Goal: Transaction & Acquisition: Subscribe to service/newsletter

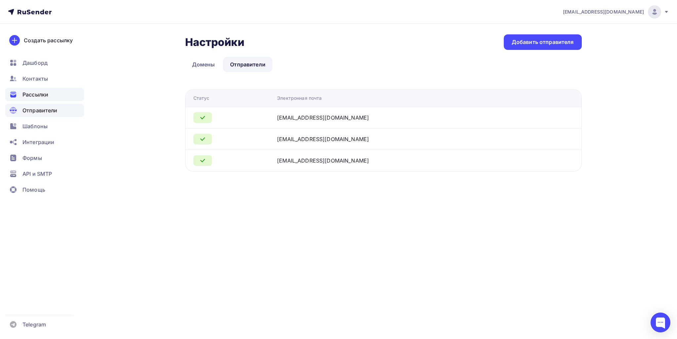
click at [54, 95] on div "Рассылки" at bounding box center [44, 94] width 79 height 13
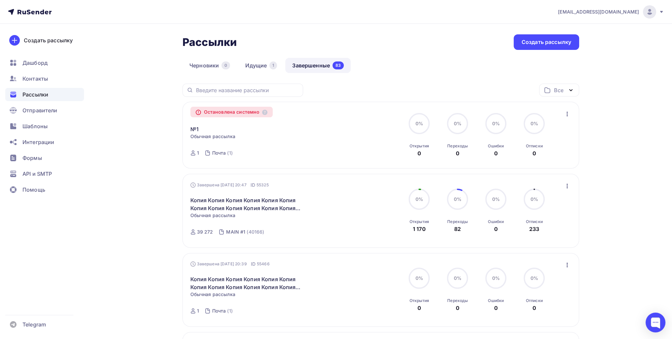
click at [568, 114] on icon "button" at bounding box center [568, 114] width 8 height 8
click at [526, 134] on div "Копировать в новую" at bounding box center [537, 131] width 68 height 8
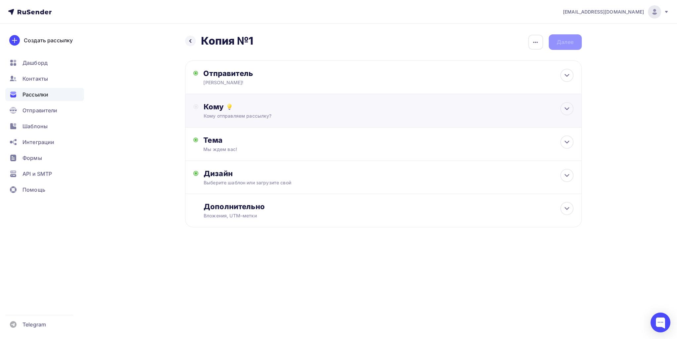
click at [256, 105] on div "Кому" at bounding box center [389, 106] width 370 height 9
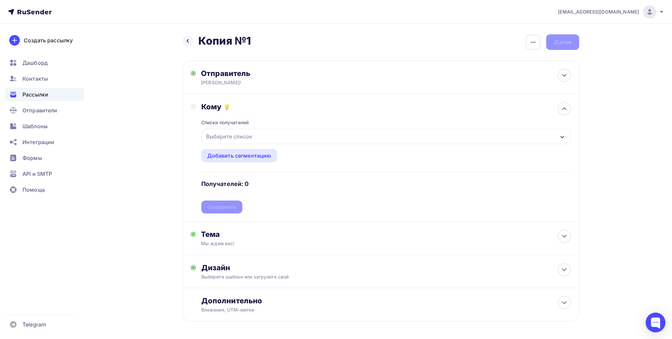
click at [233, 138] on div "Выберите список" at bounding box center [229, 137] width 52 height 12
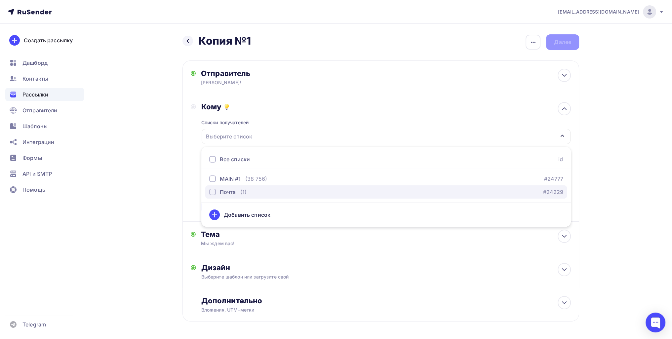
click at [208, 195] on button "Почта (1) #24229" at bounding box center [386, 192] width 362 height 13
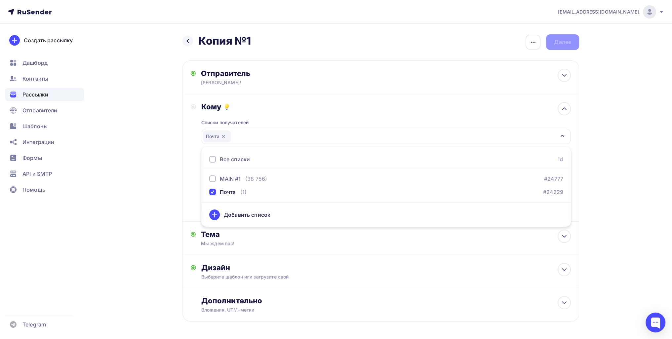
click at [165, 194] on div "Назад Копия №1 Копия №1 Закончить позже Переименовать рассылку Удалить Далее От…" at bounding box center [336, 194] width 542 height 341
click at [218, 205] on div "Сохранить" at bounding box center [221, 207] width 29 height 8
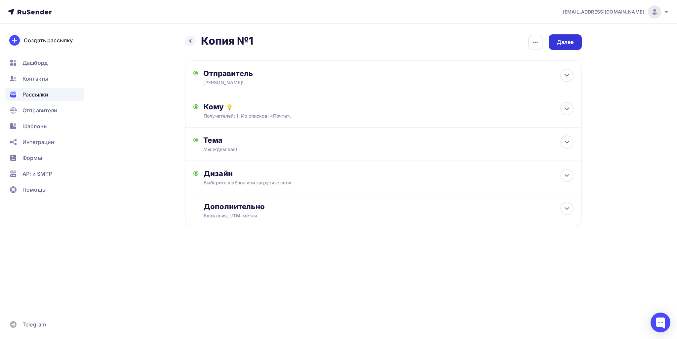
click at [579, 46] on div "Далее" at bounding box center [565, 42] width 33 height 16
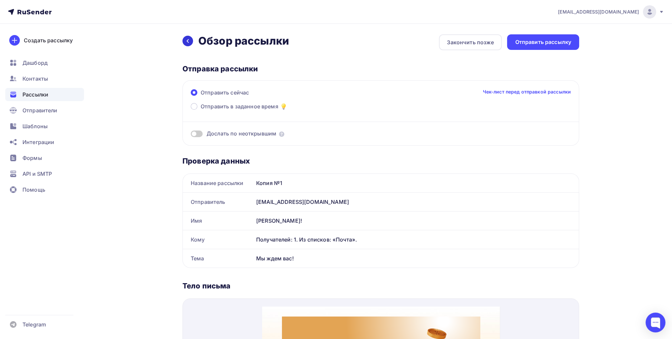
click at [188, 43] on icon at bounding box center [187, 40] width 5 height 5
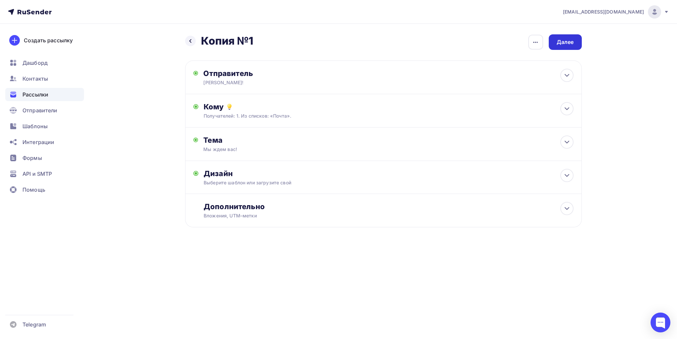
click at [566, 41] on div "Далее" at bounding box center [565, 42] width 17 height 8
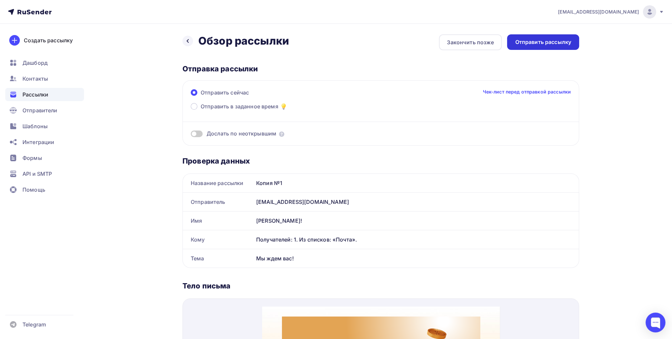
click at [535, 44] on div "Отправить рассылку" at bounding box center [543, 42] width 56 height 8
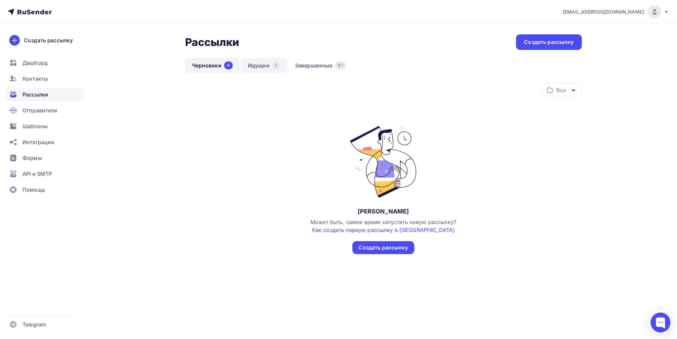
click at [267, 65] on link "Идущие 1" at bounding box center [264, 65] width 46 height 15
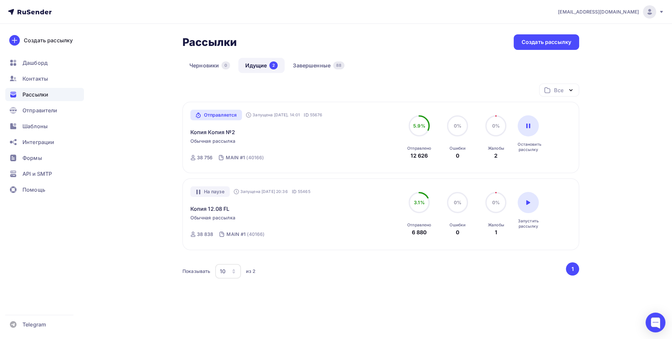
click at [216, 137] on div "Отправляется Запущена Сегодня, 14:01 ID 55676 Копия Копия №2 Обычная рассылка О…" at bounding box center [266, 138] width 151 height 56
click at [216, 131] on link "Копия Копия №2" at bounding box center [213, 132] width 45 height 8
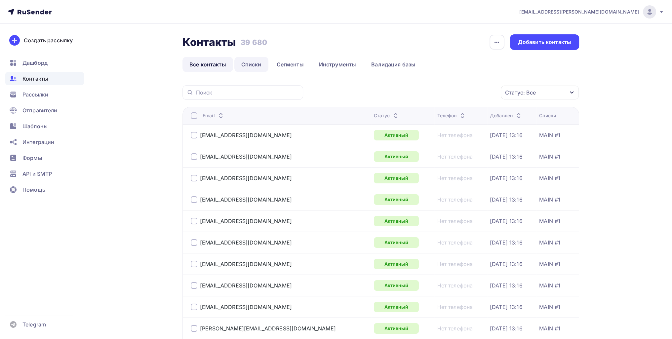
click at [257, 60] on link "Списки" at bounding box center [251, 64] width 34 height 15
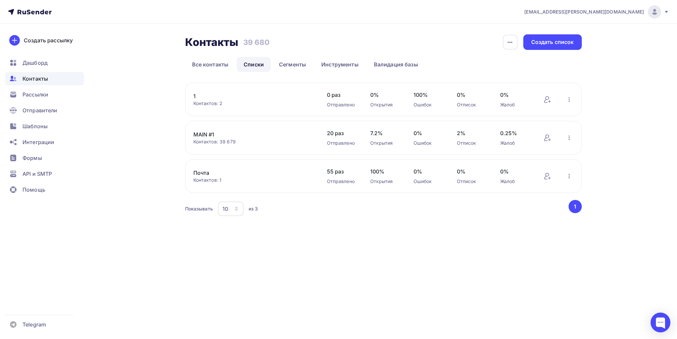
click at [199, 171] on link "Почта" at bounding box center [249, 173] width 112 height 8
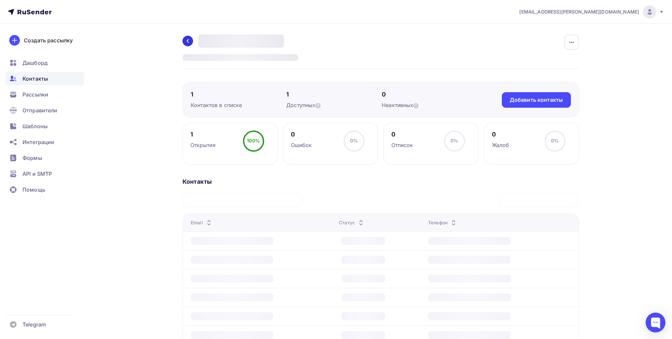
click at [185, 40] on link at bounding box center [188, 41] width 11 height 11
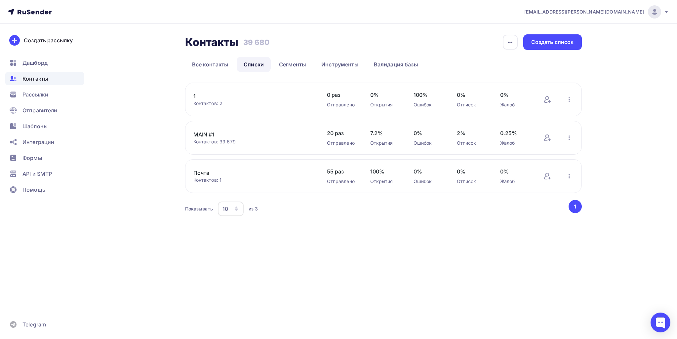
click at [207, 173] on link "Почта" at bounding box center [249, 173] width 112 height 8
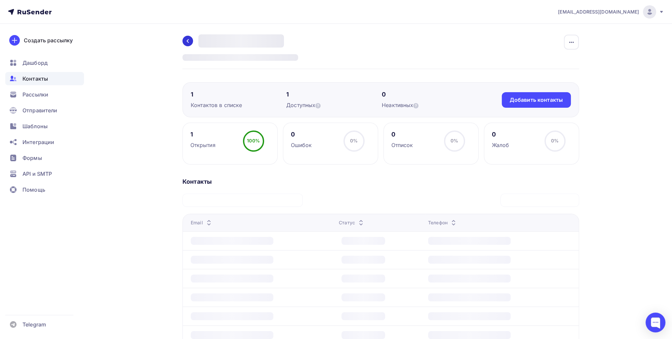
click at [183, 40] on link at bounding box center [188, 41] width 11 height 11
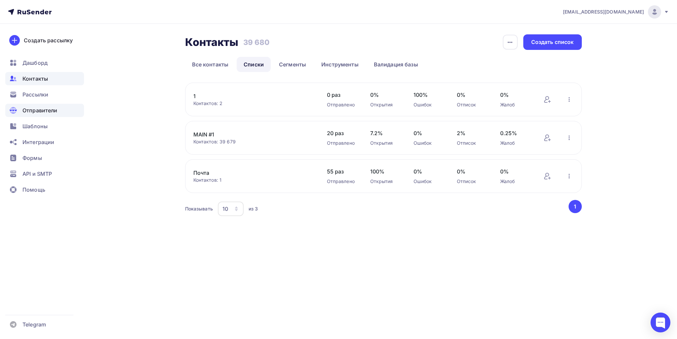
click at [50, 113] on span "Отправители" at bounding box center [39, 110] width 35 height 8
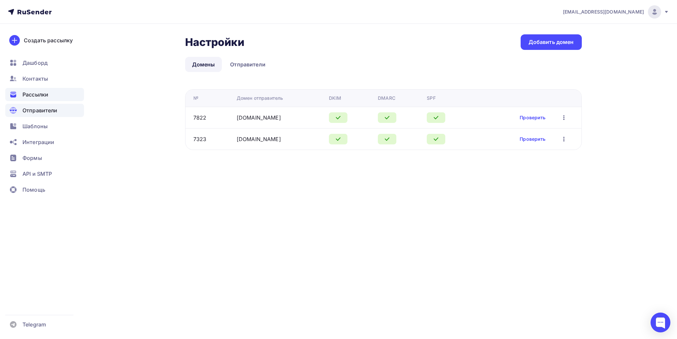
click at [49, 93] on div "Рассылки" at bounding box center [44, 94] width 79 height 13
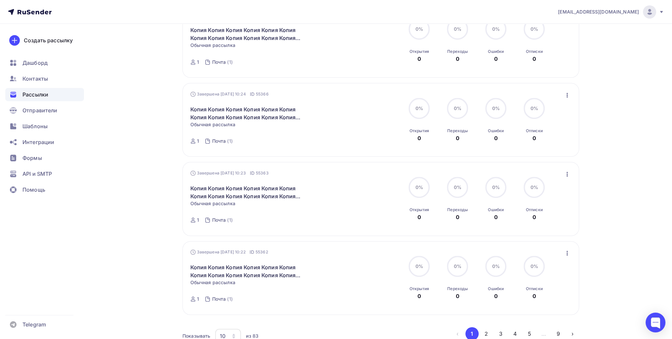
scroll to position [612, 0]
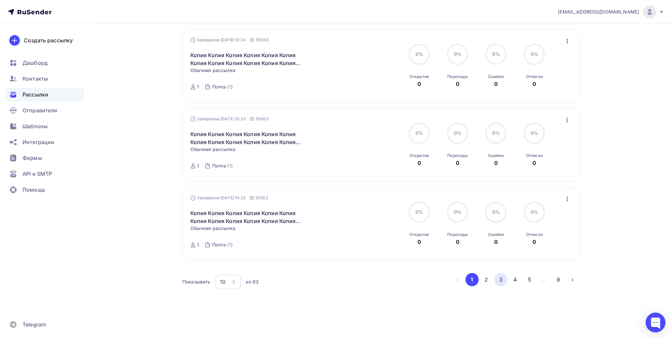
click at [498, 278] on button "3" at bounding box center [500, 279] width 13 height 13
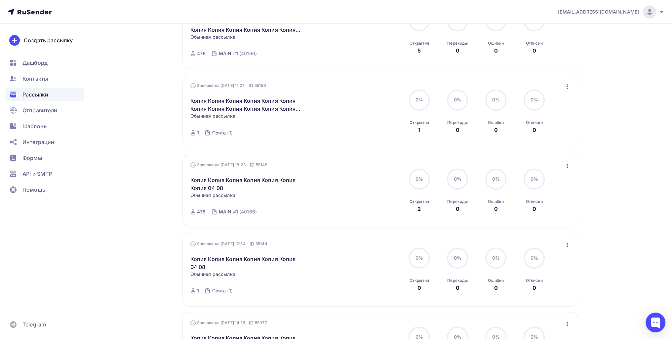
scroll to position [286, 0]
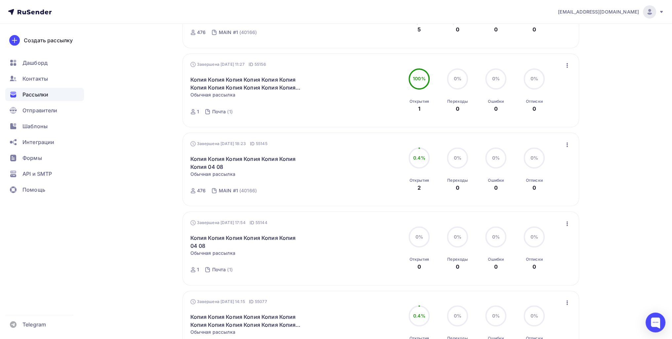
click at [565, 220] on icon "button" at bounding box center [568, 224] width 8 height 8
click at [539, 265] on div "Копировать в новую" at bounding box center [537, 267] width 68 height 8
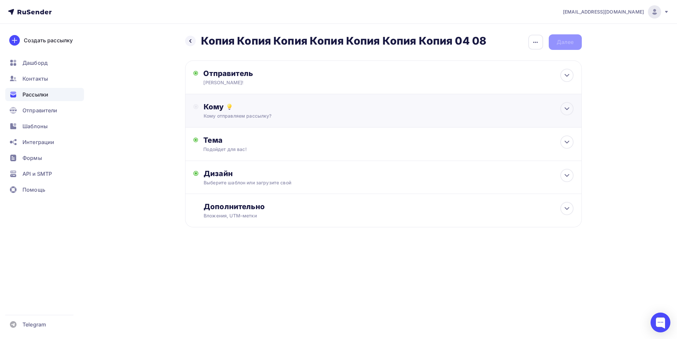
click at [273, 107] on div "Кому" at bounding box center [389, 106] width 370 height 9
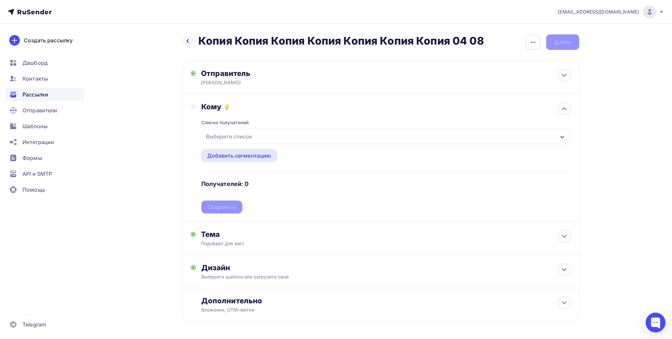
click at [242, 142] on div "Выберите список" at bounding box center [229, 137] width 52 height 12
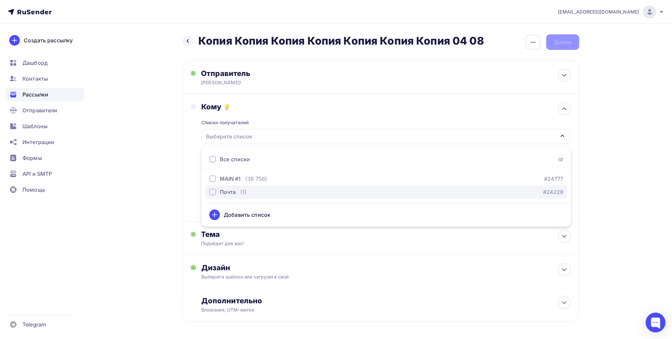
click at [225, 192] on div "Почта" at bounding box center [228, 192] width 16 height 8
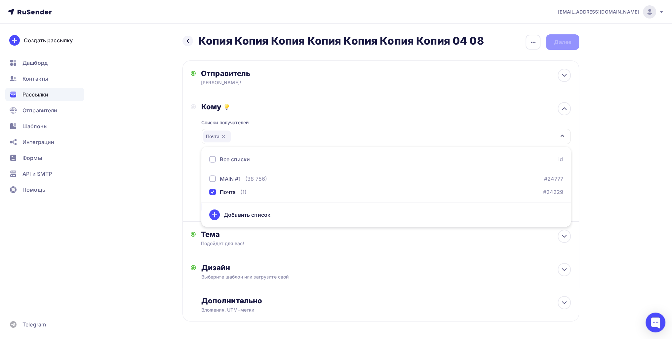
click at [132, 180] on div "Назад Копия Копия Копия Копия Копия Копия Копия 04 08 Копия Копия Копия Копия К…" at bounding box center [336, 194] width 542 height 341
click at [209, 209] on div "Списки получателей Почта Все списки id MAIN #1 (38 756) #24777 Почта (1) #24229…" at bounding box center [386, 162] width 370 height 102
click at [212, 205] on div "Сохранить" at bounding box center [221, 207] width 29 height 8
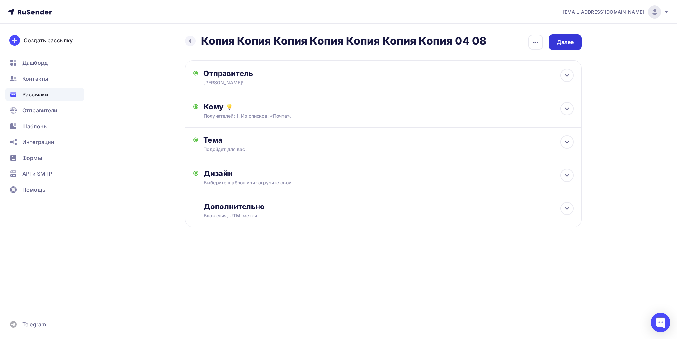
click at [566, 43] on div "Далее" at bounding box center [565, 42] width 17 height 8
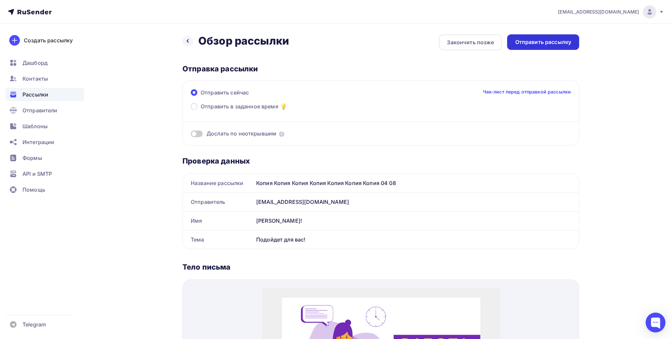
click at [549, 45] on div "Отправить рассылку" at bounding box center [543, 42] width 56 height 8
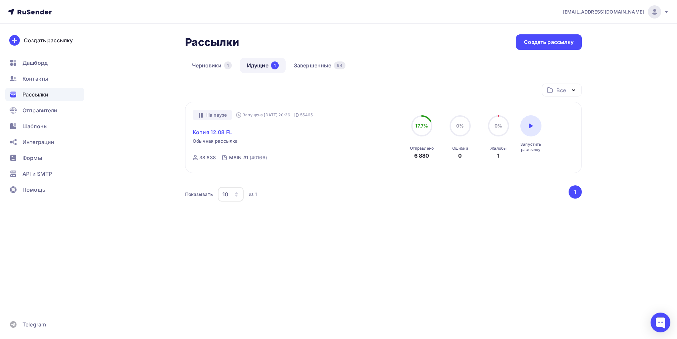
click at [218, 133] on link "Копия 12.08 FL" at bounding box center [212, 132] width 39 height 8
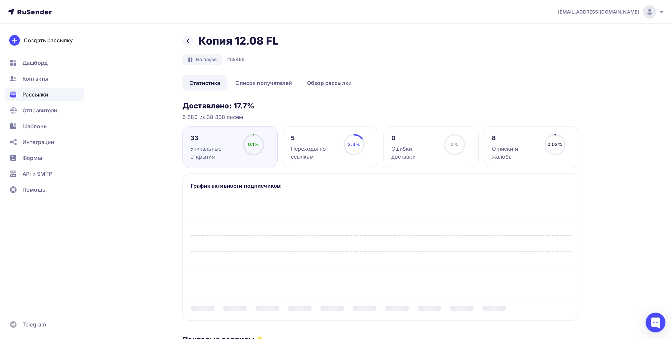
click at [192, 36] on div "Назад Копия 12.08 FL Копия 12.08 FL" at bounding box center [233, 40] width 101 height 13
click at [188, 40] on icon at bounding box center [187, 40] width 5 height 5
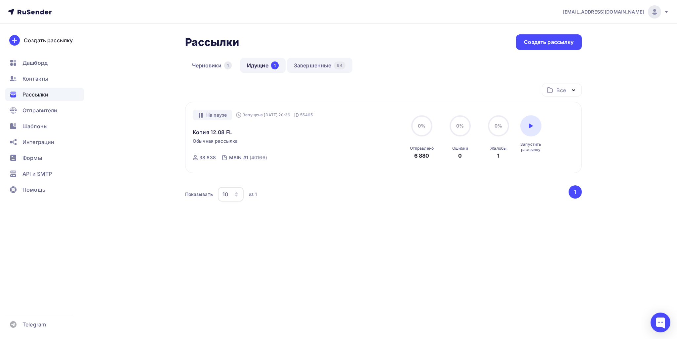
click at [319, 63] on link "Завершенные 84" at bounding box center [319, 65] width 65 height 15
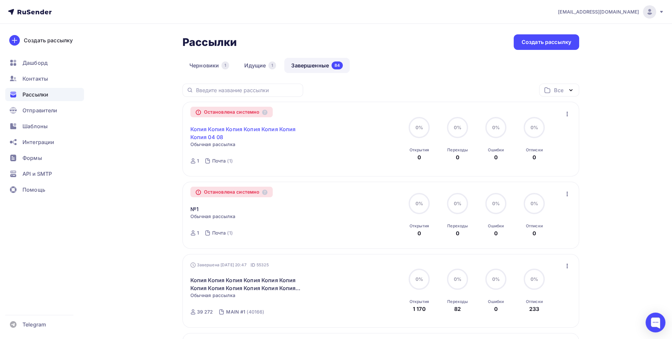
click at [249, 128] on link "Копия Копия Копия Копия Копия Копия Копия 04 08" at bounding box center [247, 133] width 113 height 16
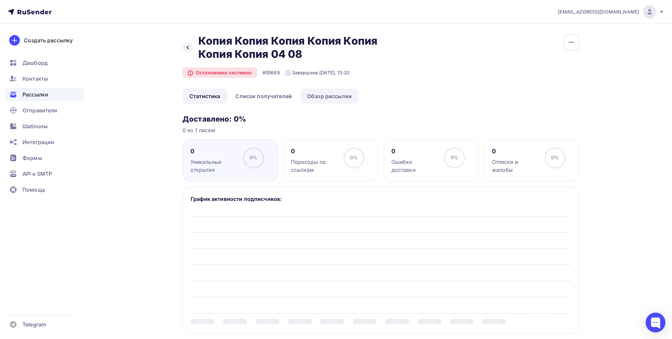
click at [325, 97] on link "Обзор рассылки" at bounding box center [329, 96] width 59 height 15
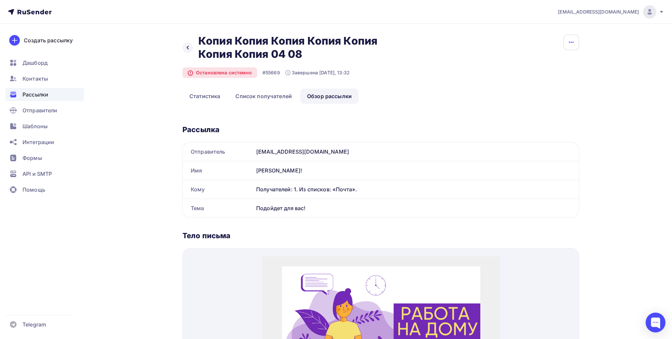
click at [574, 43] on icon "button" at bounding box center [572, 42] width 8 height 8
click at [519, 61] on icon at bounding box center [519, 63] width 4 height 4
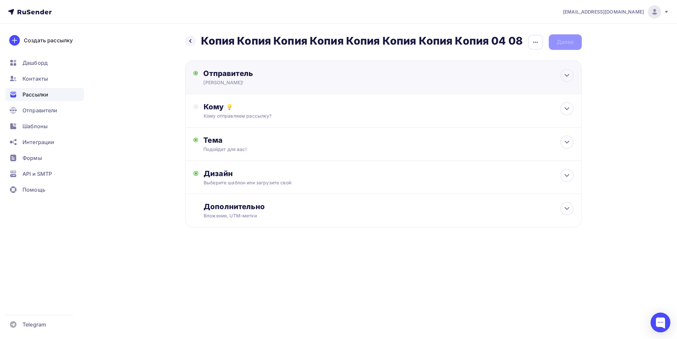
click at [241, 85] on div "[PERSON_NAME]!" at bounding box center [267, 82] width 129 height 7
type input "[PERSON_NAME]!"
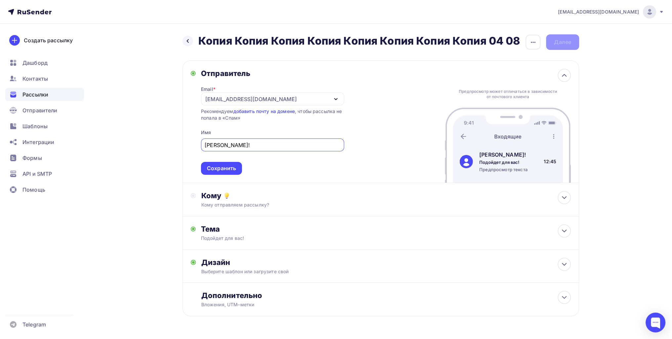
click at [238, 102] on div "[EMAIL_ADDRESS][DOMAIN_NAME]" at bounding box center [251, 99] width 92 height 8
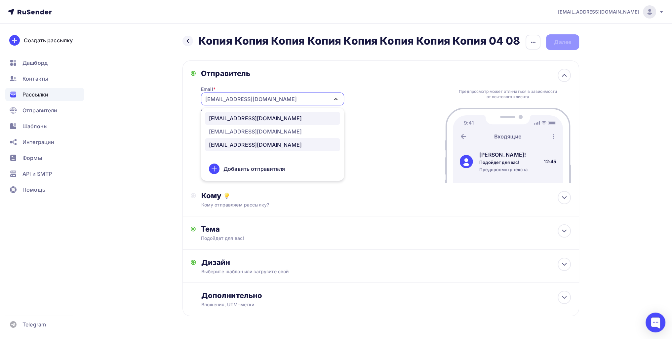
click at [237, 121] on div "[EMAIL_ADDRESS][DOMAIN_NAME]" at bounding box center [255, 118] width 93 height 8
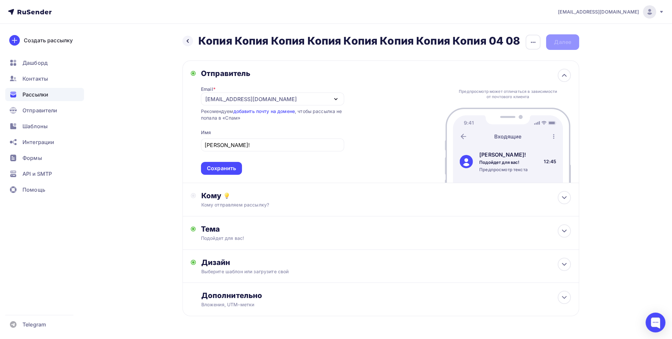
click at [167, 166] on div "Назад Копия Копия Копия Копия Копия Копия Копия Копия 04 08 Копия Копия Копия К…" at bounding box center [336, 191] width 542 height 335
click at [220, 166] on div "Сохранить" at bounding box center [221, 169] width 29 height 8
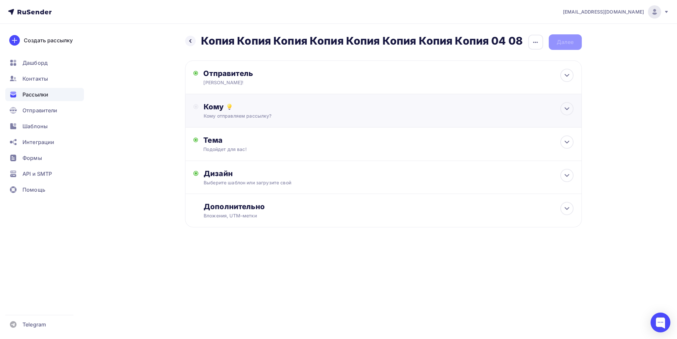
click at [238, 118] on div "Кому отправляем рассылку?" at bounding box center [370, 116] width 333 height 7
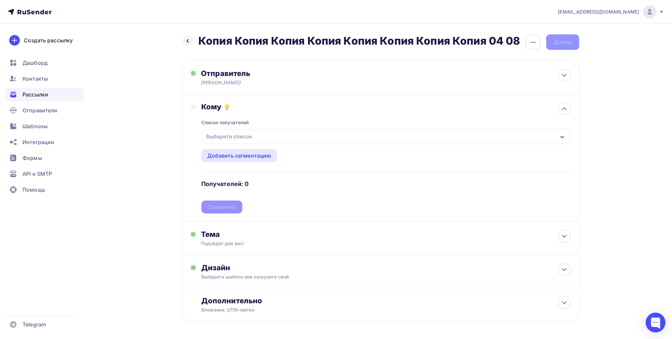
click at [234, 137] on div "Выберите список" at bounding box center [229, 137] width 52 height 12
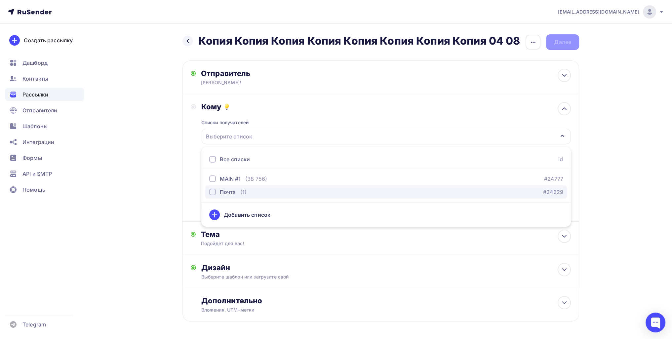
click at [225, 190] on div "Почта" at bounding box center [228, 192] width 16 height 8
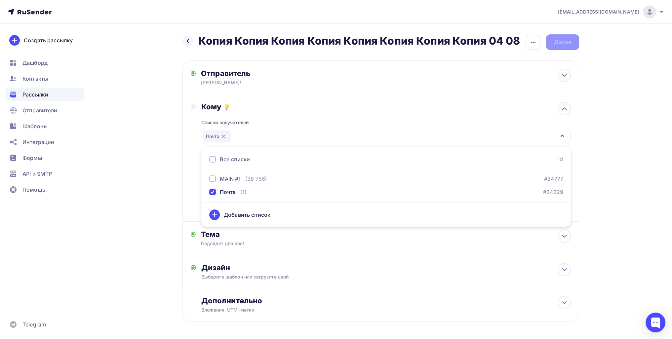
click at [183, 184] on div "Кому Списки получателей Почта Все списки id MAIN #1 (38 756) #24777 Почта (1) #…" at bounding box center [381, 158] width 397 height 128
click at [233, 205] on div "Списки получателей Почта Все списки id MAIN #1 (38 756) #24777 Почта (1) #24229…" at bounding box center [386, 162] width 370 height 102
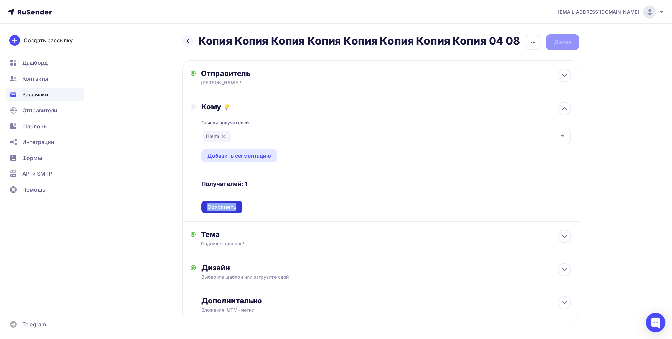
click at [233, 205] on div "Сохранить" at bounding box center [221, 207] width 29 height 8
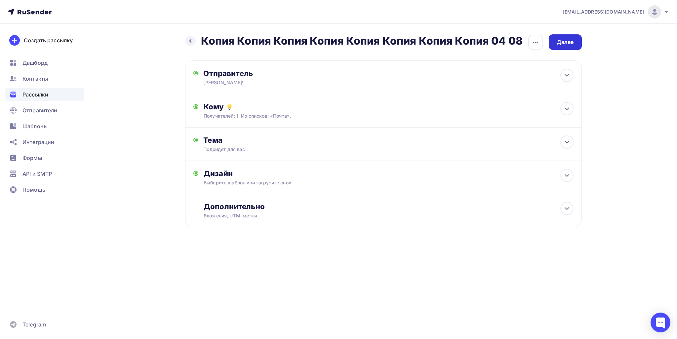
click at [565, 37] on div "Далее" at bounding box center [565, 42] width 33 height 16
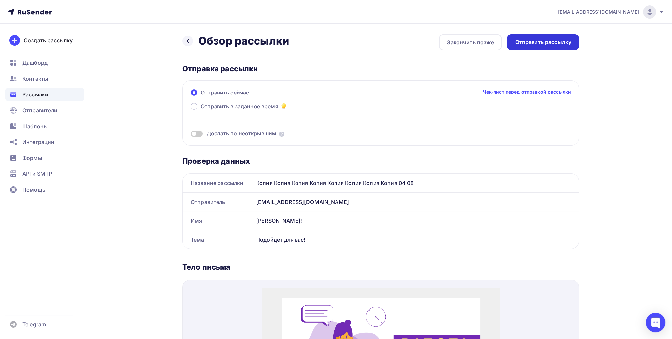
click at [549, 38] on div "Отправить рассылку" at bounding box center [543, 42] width 72 height 16
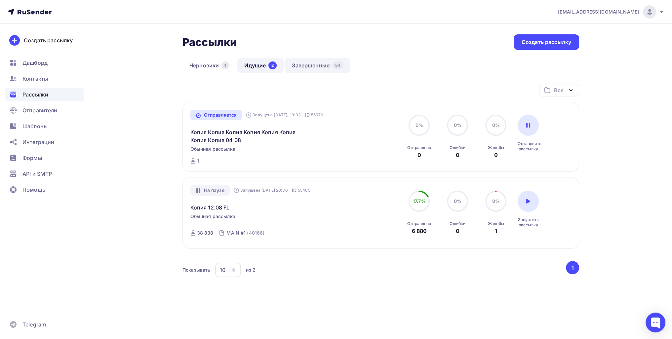
click at [318, 65] on link "Завершенные 84" at bounding box center [317, 65] width 65 height 15
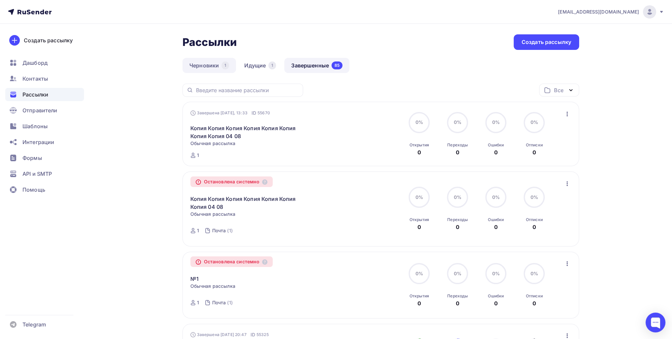
click at [208, 66] on link "Черновики 1" at bounding box center [210, 65] width 54 height 15
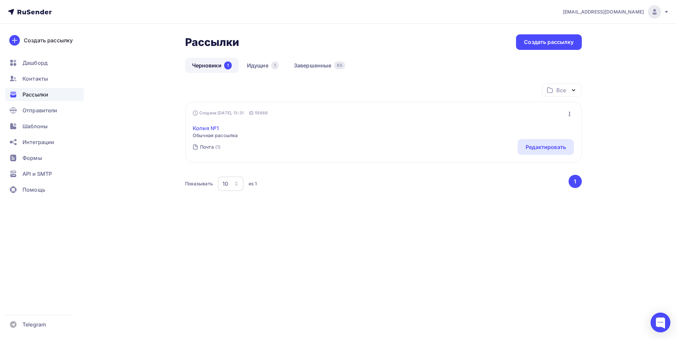
click at [215, 127] on link "Копия №1" at bounding box center [215, 128] width 45 height 8
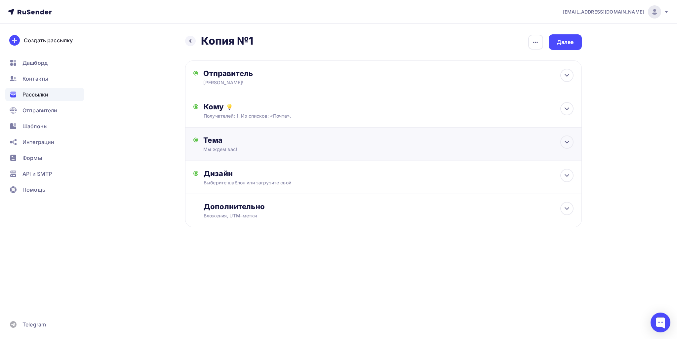
click at [253, 135] on div "Тема Мы ждем вас! Тема * Мы ждем вас! Рекомендуем использовать не более 150 сим…" at bounding box center [383, 144] width 397 height 33
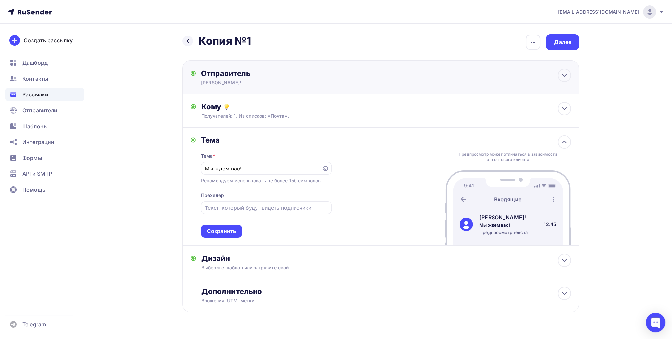
click at [273, 84] on div "[PERSON_NAME]!" at bounding box center [265, 82] width 129 height 7
type input "[PERSON_NAME]!"
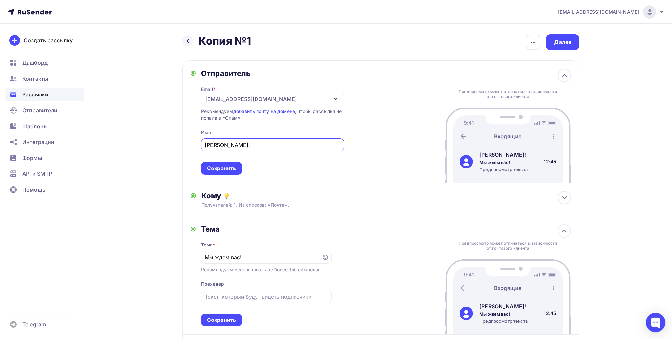
click at [252, 100] on div "[EMAIL_ADDRESS][DOMAIN_NAME]" at bounding box center [272, 99] width 143 height 13
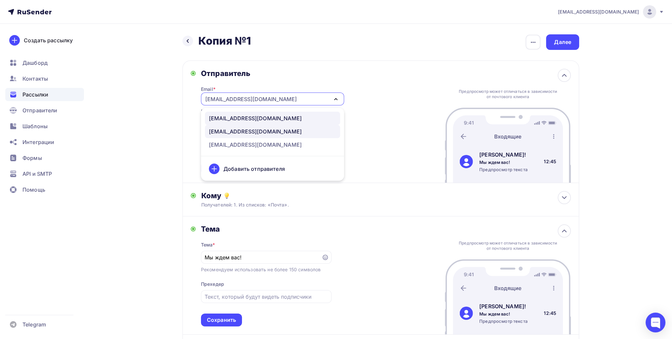
click at [243, 118] on div "[EMAIL_ADDRESS][DOMAIN_NAME]" at bounding box center [255, 118] width 93 height 8
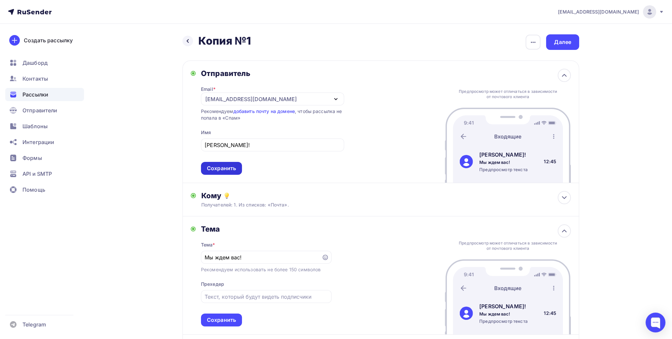
click at [224, 173] on div "Сохранить" at bounding box center [221, 168] width 41 height 13
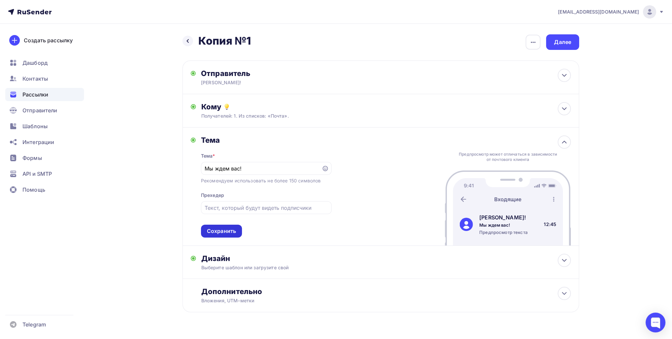
click at [227, 233] on div "Сохранить" at bounding box center [221, 232] width 29 height 8
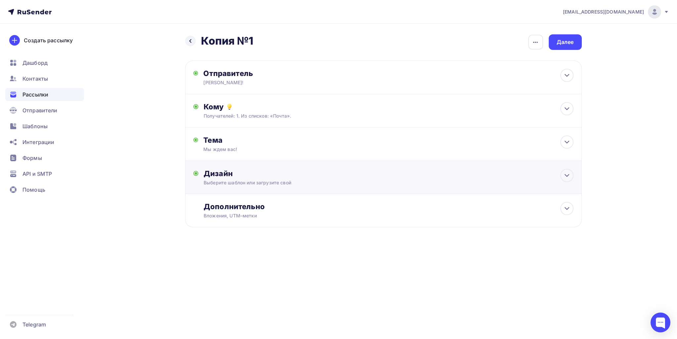
click at [262, 180] on div "Выберите шаблон или загрузите свой" at bounding box center [370, 183] width 333 height 7
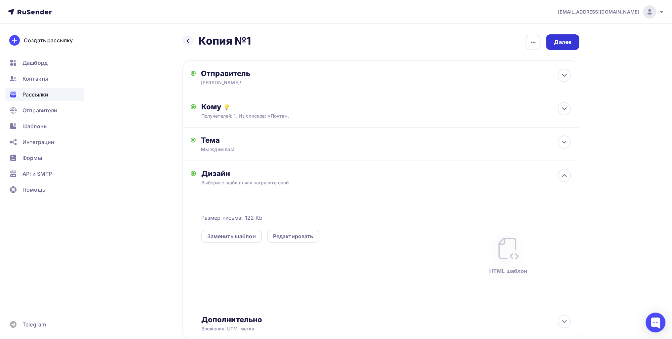
click at [565, 36] on div "Далее" at bounding box center [562, 42] width 33 height 16
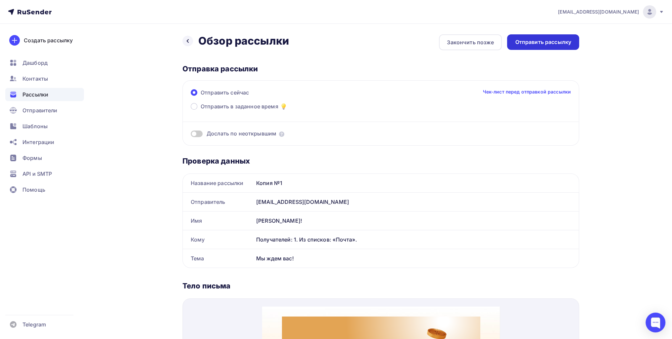
click at [557, 37] on div "Отправить рассылку" at bounding box center [543, 42] width 72 height 16
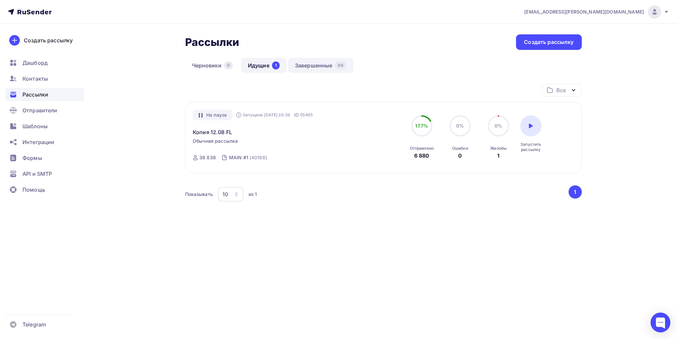
click at [326, 66] on link "Завершенные 86" at bounding box center [320, 65] width 65 height 15
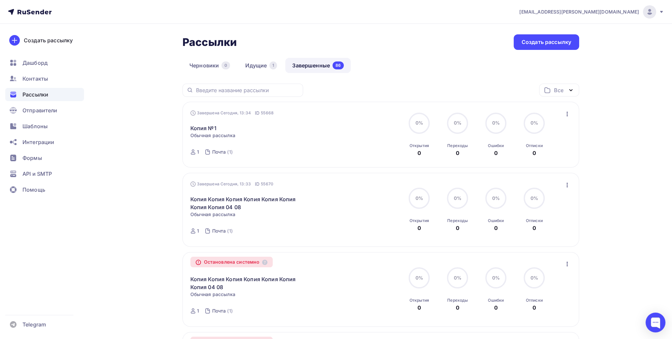
click at [567, 114] on icon "button" at bounding box center [568, 114] width 8 height 8
click at [554, 156] on div "Копировать в новую" at bounding box center [537, 157] width 68 height 8
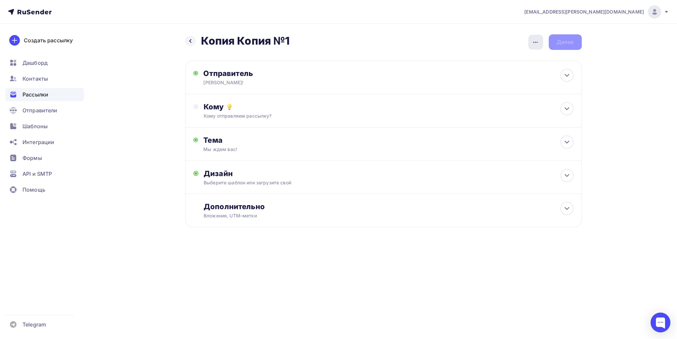
click at [532, 35] on div "button" at bounding box center [536, 42] width 15 height 15
click at [520, 72] on div "Переименовать рассылку" at bounding box center [501, 76] width 82 height 8
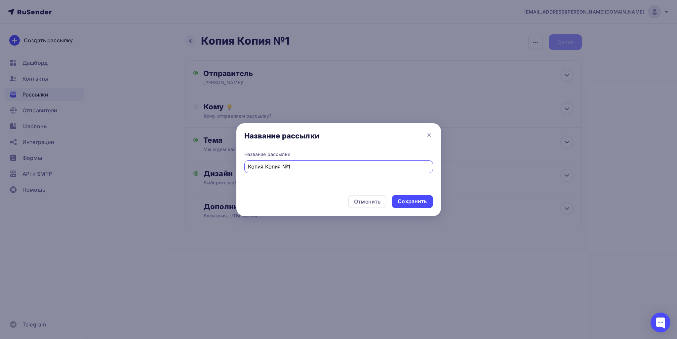
drag, startPoint x: 281, startPoint y: 164, endPoint x: 269, endPoint y: 177, distance: 18.3
click at [213, 168] on div "Название рассылки Название рассылки Копия Копия №1 Отменить Сохранить" at bounding box center [338, 169] width 677 height 339
type input "№1"
click at [416, 198] on div "Сохранить" at bounding box center [412, 202] width 29 height 8
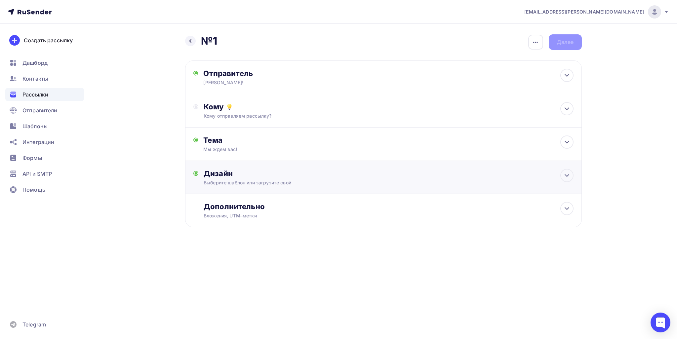
click at [306, 175] on div "Дизайн" at bounding box center [389, 173] width 370 height 9
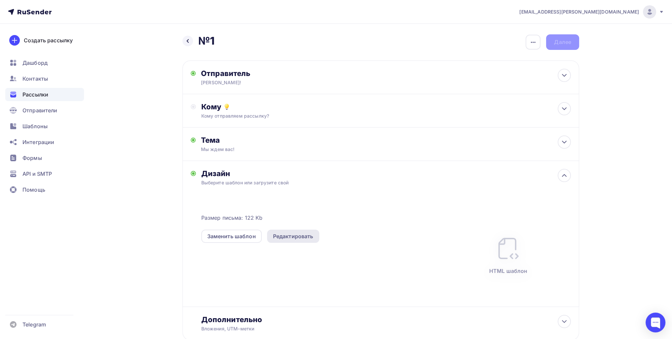
click at [284, 236] on div "Редактировать" at bounding box center [293, 237] width 40 height 8
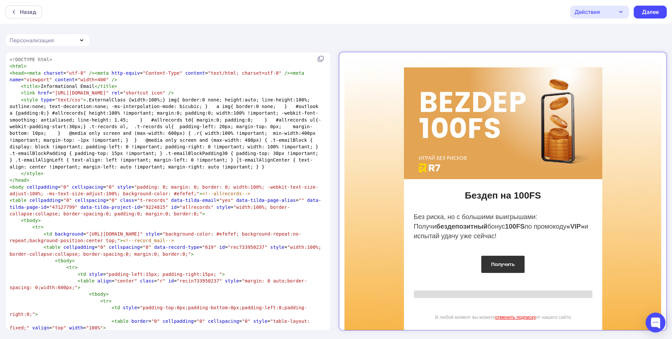
scroll to position [2, 0]
click at [238, 162] on span "< style type = "text/css" > .ExternalClass {width:100%;} img{ border:0 none; he…" at bounding box center [166, 133] width 312 height 72
type textarea "<!DOCTYPE html> <html> <head><meta charset="utf-8" /><meta http-equiv="Content-…"
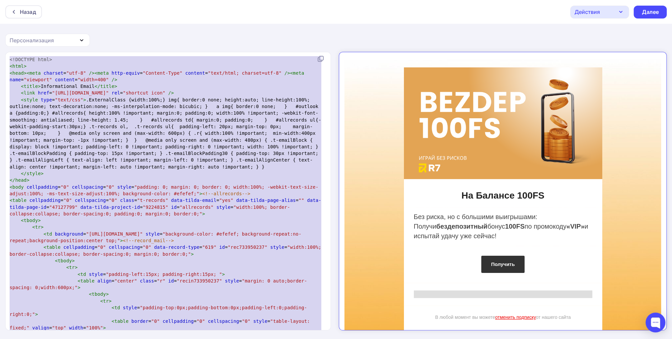
scroll to position [1704, 0]
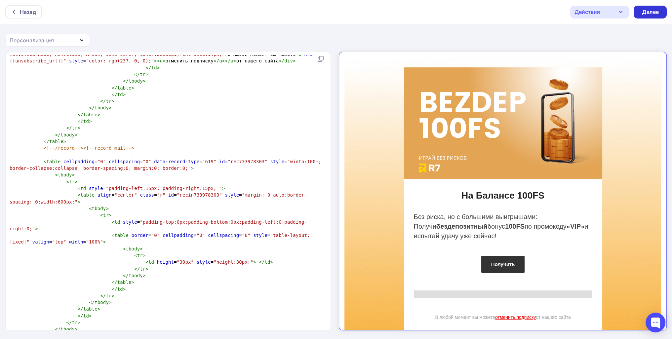
click at [648, 10] on div "Далее" at bounding box center [650, 12] width 17 height 8
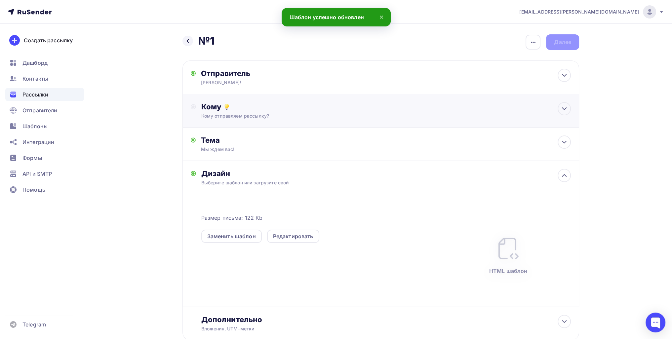
click at [253, 106] on div "Кому" at bounding box center [386, 106] width 370 height 9
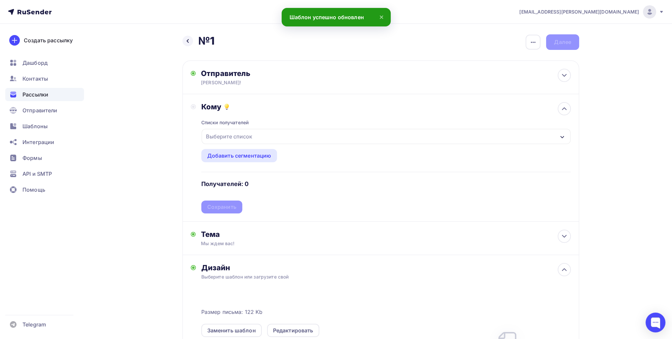
click at [217, 140] on div "Выберите список" at bounding box center [229, 137] width 52 height 12
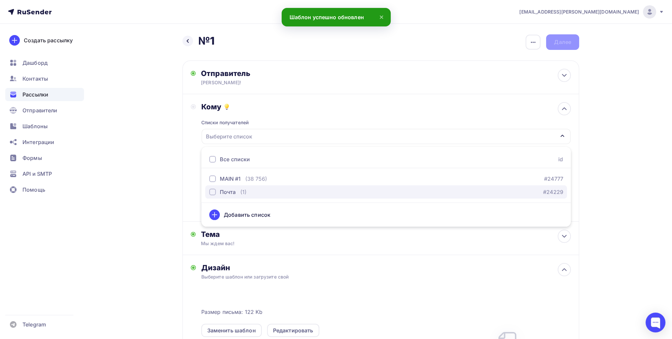
click at [240, 191] on div "(1)" at bounding box center [243, 192] width 6 height 8
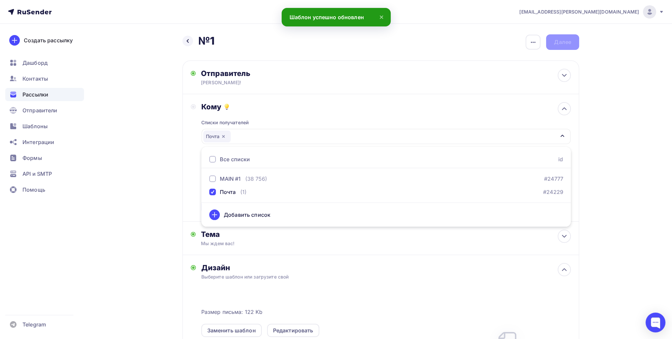
click at [185, 199] on div "Кому Списки получателей Почта Все списки id MAIN #1 (38 756) #24777 Почта (1) #…" at bounding box center [381, 158] width 397 height 128
click at [232, 205] on div "Сохранить" at bounding box center [221, 207] width 29 height 8
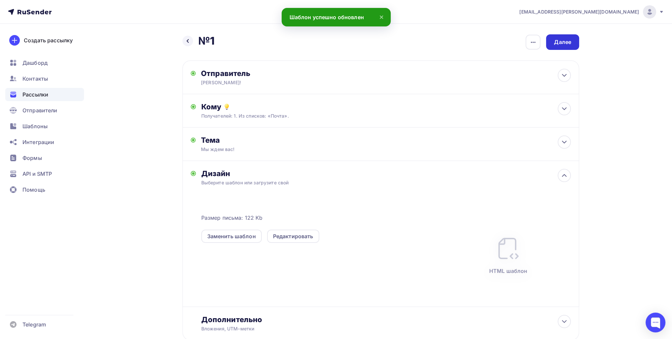
click at [575, 37] on div "Далее" at bounding box center [562, 42] width 33 height 16
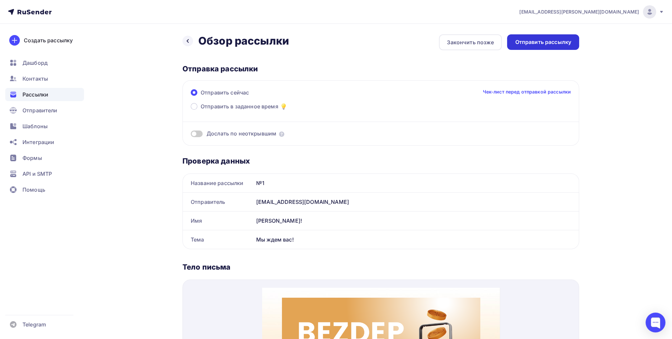
click at [559, 37] on div "Отправить рассылку" at bounding box center [543, 42] width 72 height 16
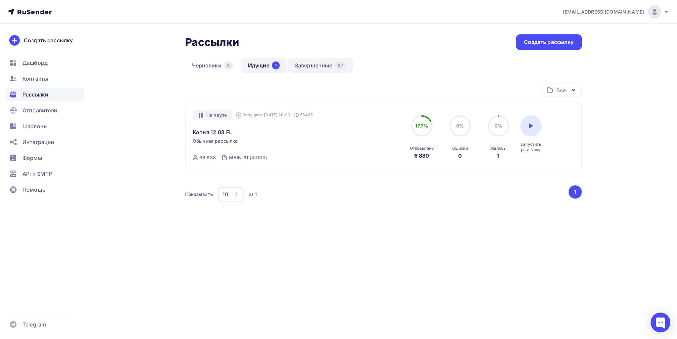
click at [321, 68] on link "Завершенные 87" at bounding box center [320, 65] width 65 height 15
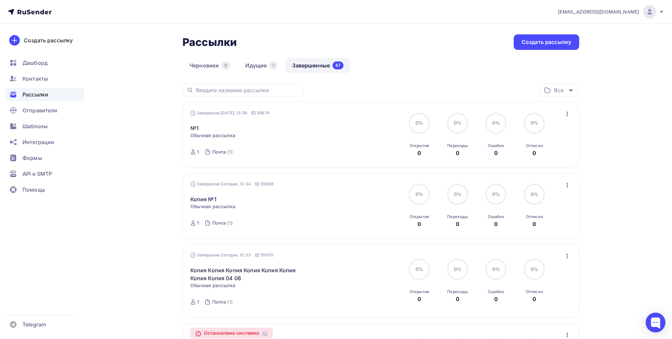
click at [571, 113] on icon "button" at bounding box center [568, 114] width 8 height 8
click at [541, 160] on div "Копировать в новую" at bounding box center [537, 157] width 68 height 8
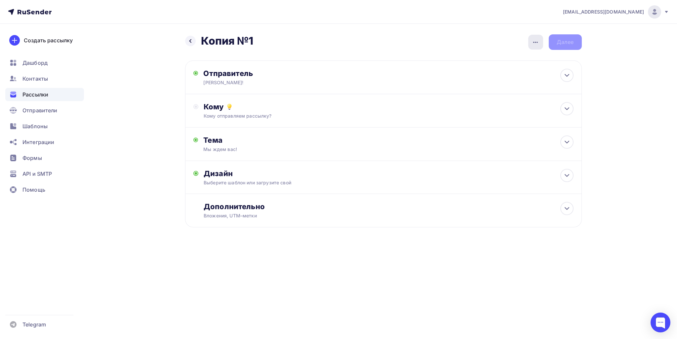
click at [538, 41] on icon "button" at bounding box center [536, 42] width 8 height 8
click at [500, 76] on div "Переименовать рассылку" at bounding box center [501, 76] width 82 height 8
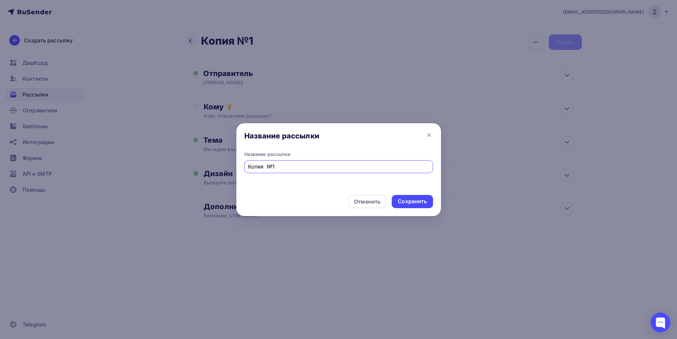
click at [275, 169] on input "Копия №1" at bounding box center [338, 167] width 181 height 8
click at [273, 163] on input "Копия №1" at bounding box center [338, 167] width 181 height 8
type input "Копия №2"
click at [428, 198] on div "Сохранить" at bounding box center [412, 201] width 41 height 13
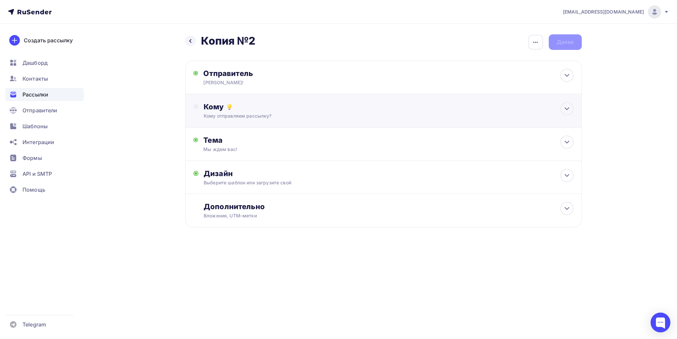
click at [285, 114] on div "Кому отправляем рассылку?" at bounding box center [370, 116] width 333 height 7
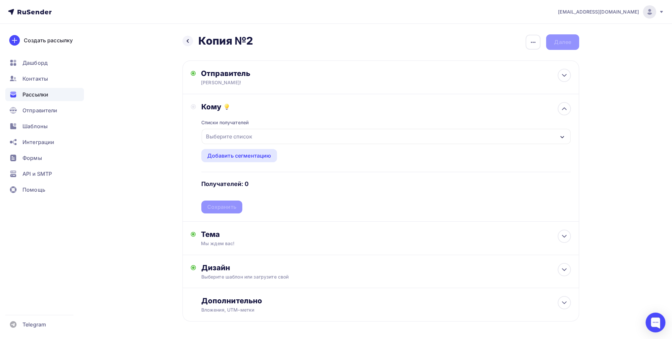
click at [291, 136] on div "Выберите список" at bounding box center [386, 136] width 369 height 15
click at [174, 225] on div "Назад Копия №2 Копия №2 Закончить позже Переименовать рассылку Удалить Далее От…" at bounding box center [336, 194] width 542 height 341
click at [226, 230] on div "Тема" at bounding box center [266, 234] width 131 height 9
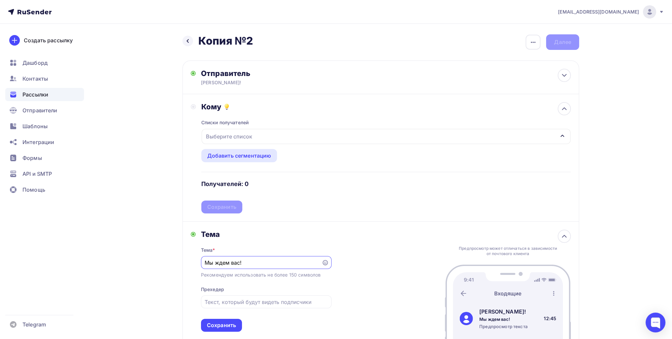
scroll to position [109, 0]
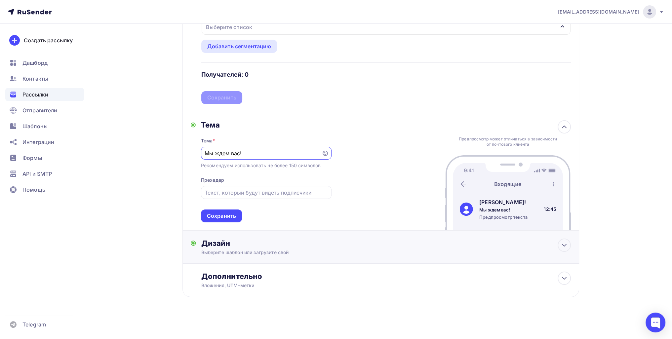
click at [275, 233] on div "Дизайн Выберите шаблон или загрузите свой Размер письма: 122 Kb Заменить шаблон…" at bounding box center [381, 247] width 397 height 33
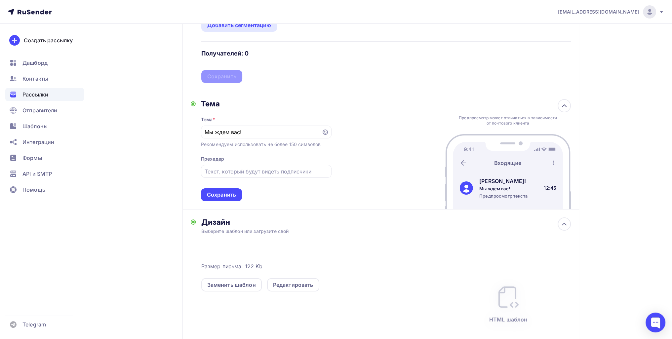
scroll to position [209, 0]
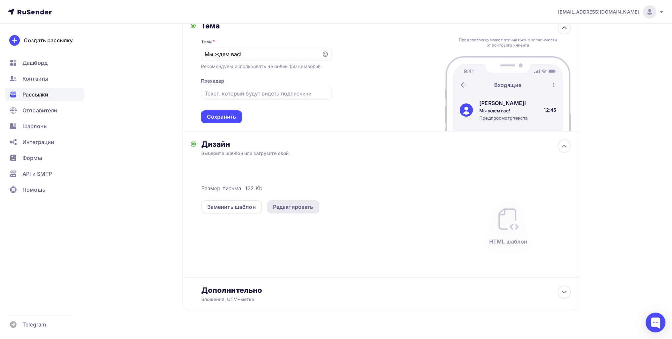
click at [291, 207] on div "Редактировать" at bounding box center [293, 207] width 40 height 8
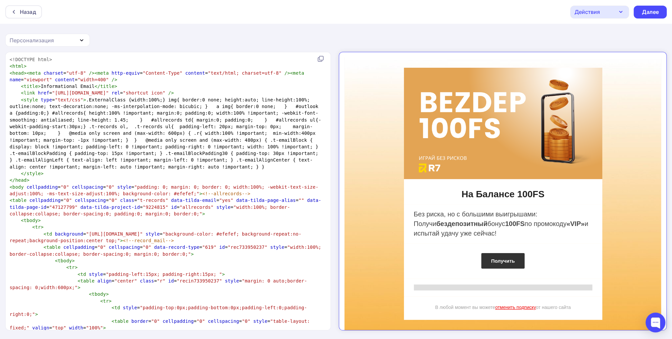
click at [245, 158] on span "< style type = "text/css" > .ExternalClass {width:100%;} img{ border:0 none; he…" at bounding box center [166, 133] width 312 height 72
type textarea "<!DOCTYPE html> <html> <head><meta charset="utf-8" /><meta http-equiv="Content-…"
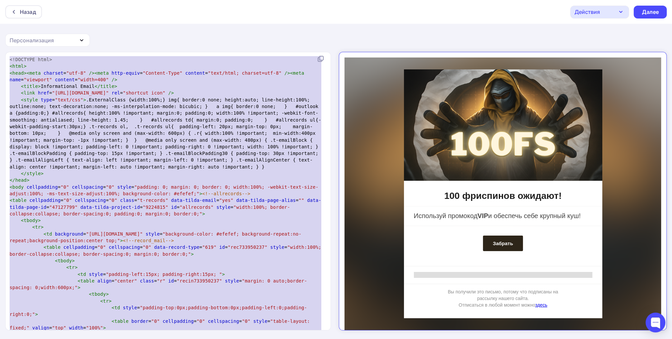
scroll to position [2174, 0]
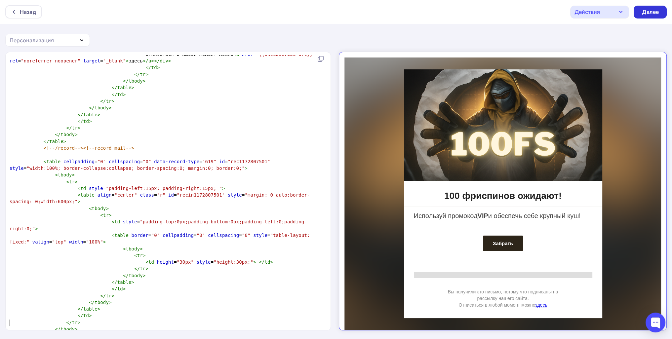
click at [654, 10] on div "Далее" at bounding box center [650, 12] width 17 height 8
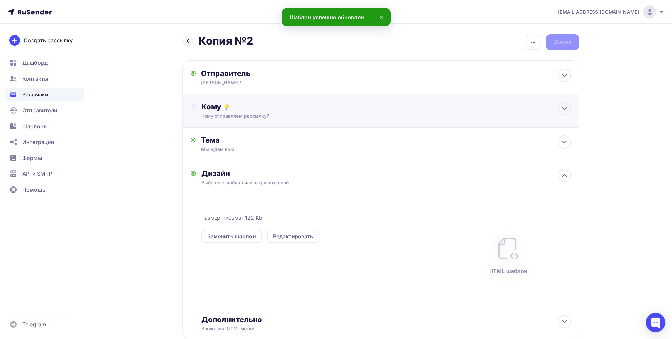
click at [263, 113] on div "Кому отправляем рассылку?" at bounding box center [367, 116] width 333 height 7
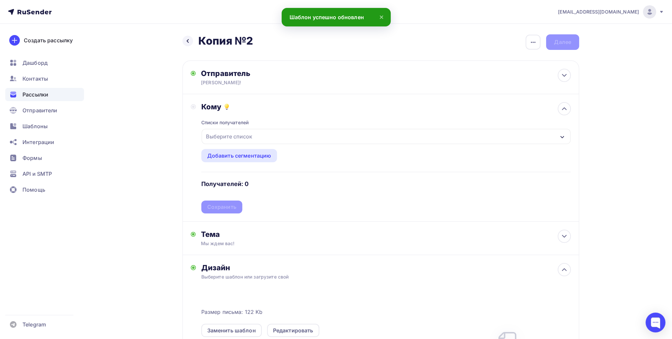
click at [224, 137] on div "Выберите список" at bounding box center [229, 137] width 52 height 12
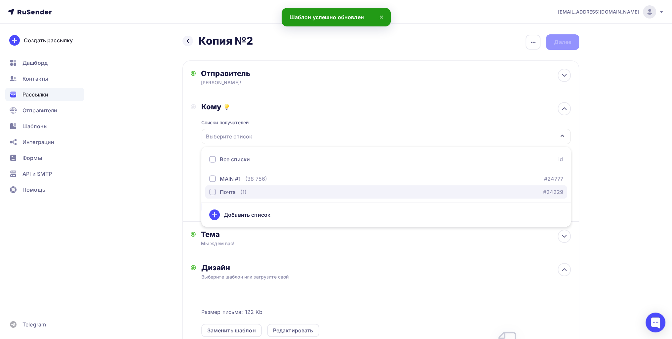
click at [244, 192] on div "(1)" at bounding box center [243, 192] width 6 height 8
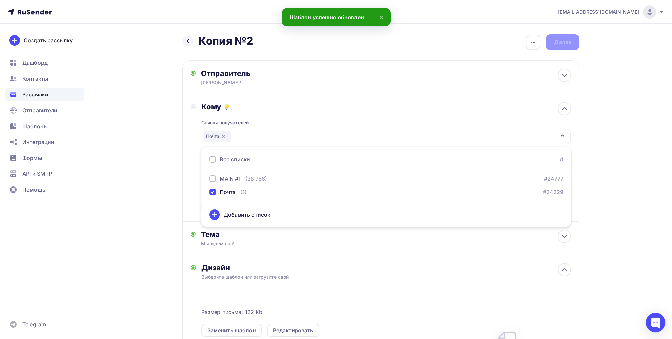
click at [145, 223] on div "Назад Копия №2 Копия №2 Закончить позже Переименовать рассылку Удалить Далее От…" at bounding box center [336, 251] width 542 height 454
click at [204, 208] on div "Списки получателей Почта Все списки id MAIN #1 (38 756) #24777 Почта (1) #24229…" at bounding box center [386, 162] width 370 height 102
click at [217, 207] on div "Сохранить" at bounding box center [221, 207] width 29 height 8
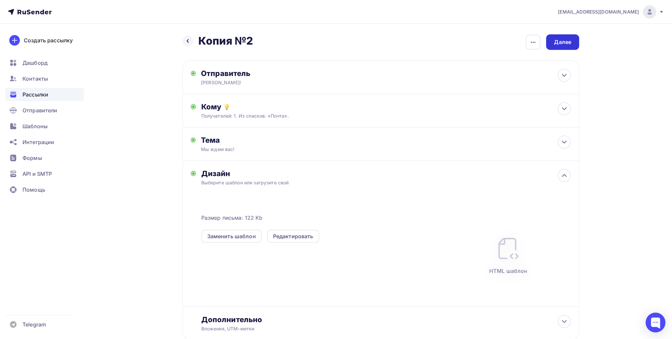
click at [566, 44] on div "Далее" at bounding box center [562, 42] width 17 height 8
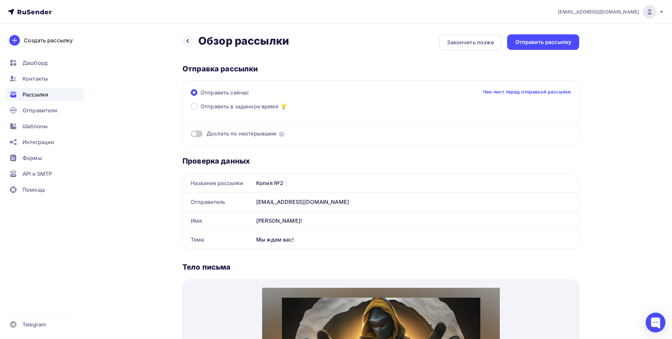
click at [566, 44] on div "Отправить рассылку" at bounding box center [543, 42] width 56 height 8
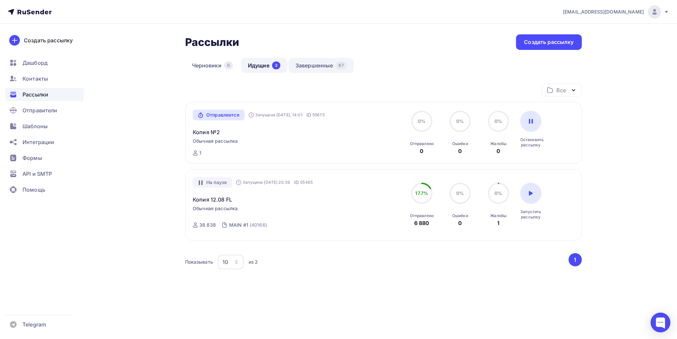
click at [332, 63] on link "Завершенные 87" at bounding box center [321, 65] width 65 height 15
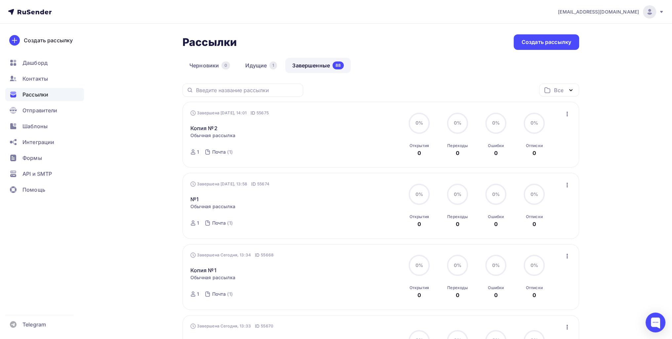
click at [572, 112] on div "Завершена Сегодня, 14:01 ID 55675 Копия №2 Статистика Обзор рассылки Копировать…" at bounding box center [381, 135] width 397 height 66
click at [568, 113] on icon "button" at bounding box center [568, 114] width 8 height 8
click at [565, 153] on div "Копировать в новую" at bounding box center [537, 157] width 68 height 8
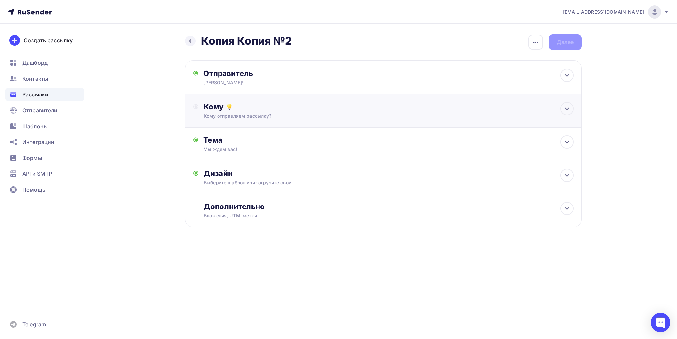
click at [318, 116] on div "Кому отправляем рассылку?" at bounding box center [370, 116] width 333 height 7
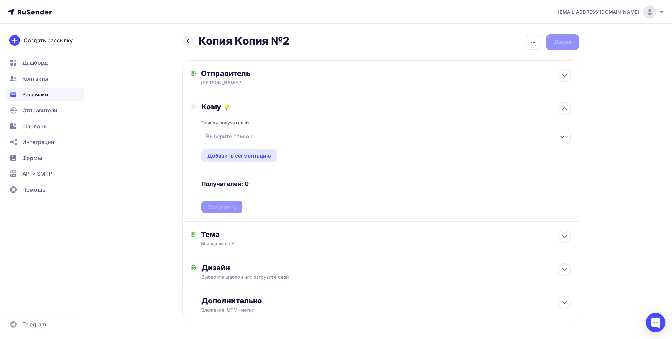
click at [265, 143] on div "Выберите список" at bounding box center [386, 136] width 369 height 15
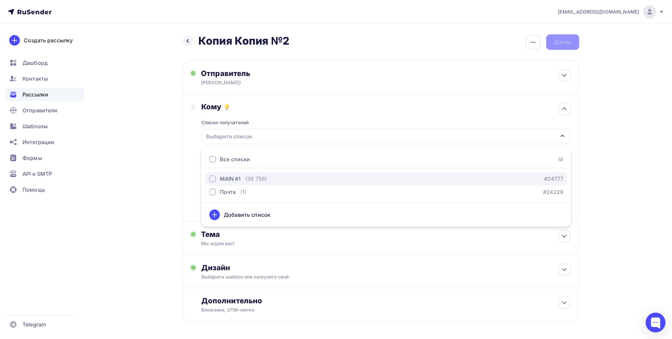
click at [250, 181] on div "(38 756)" at bounding box center [256, 179] width 22 height 8
click at [162, 187] on div "Назад Копия Копия №2 Копия Копия №2 Закончить позже Переименовать рассылку Удал…" at bounding box center [336, 194] width 542 height 341
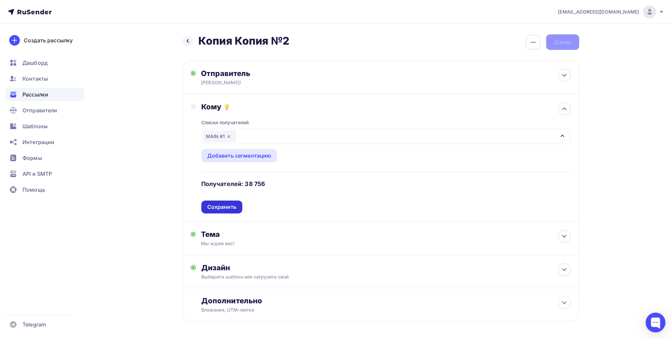
click at [226, 207] on div "Сохранить" at bounding box center [221, 207] width 29 height 8
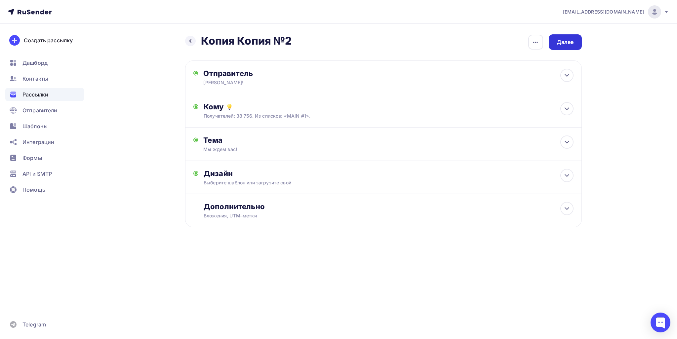
click at [557, 45] on div "Далее" at bounding box center [565, 42] width 17 height 8
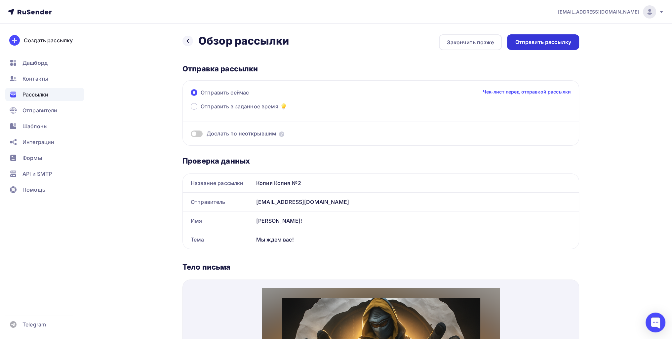
click at [568, 44] on div "Отправить рассылку" at bounding box center [543, 42] width 56 height 8
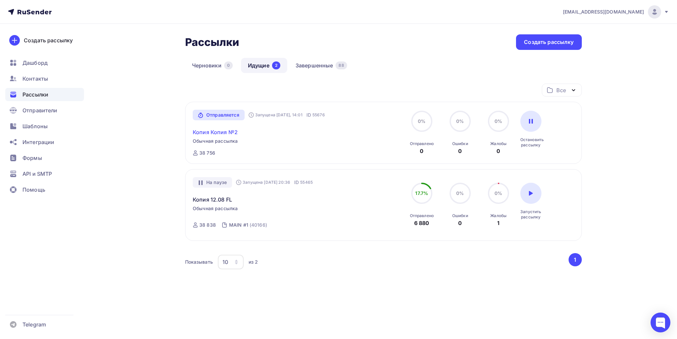
click at [222, 133] on link "Копия Копия №2" at bounding box center [215, 132] width 45 height 8
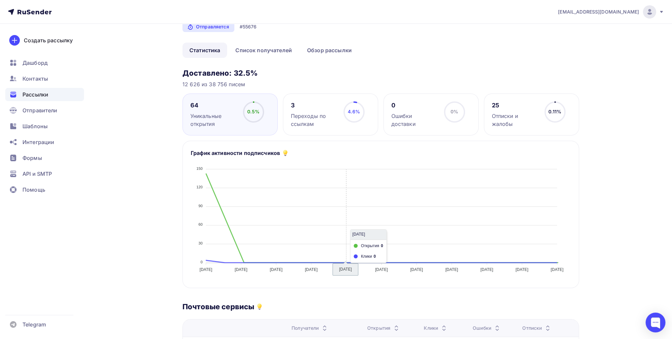
scroll to position [33, 0]
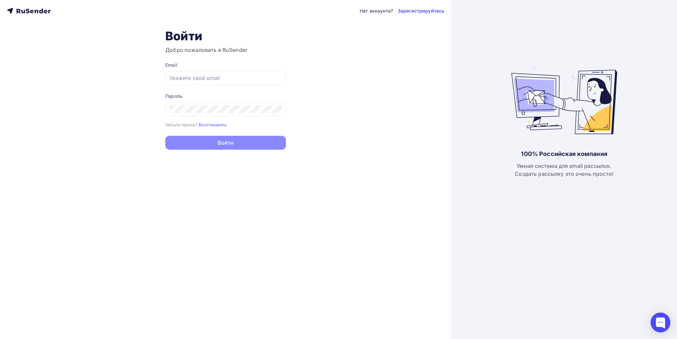
type input "[EMAIL_ADDRESS][DOMAIN_NAME]"
click at [224, 143] on button "Войти" at bounding box center [225, 143] width 121 height 14
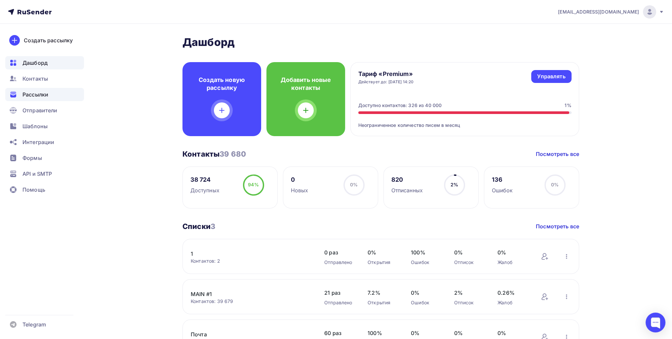
click at [48, 93] on span "Рассылки" at bounding box center [35, 95] width 26 height 8
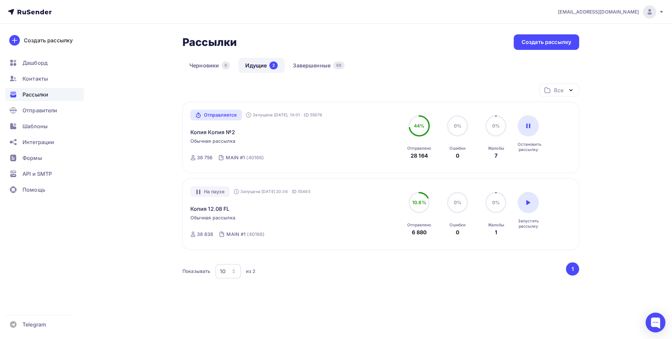
click at [207, 138] on span "Обычная рассылка" at bounding box center [213, 141] width 45 height 7
click at [207, 135] on link "Копия Копия №2" at bounding box center [213, 132] width 45 height 8
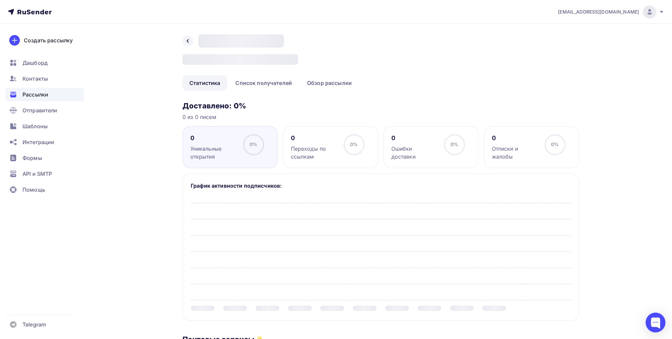
click at [206, 131] on div "0 Уникальные открытия 0% 0%" at bounding box center [230, 147] width 95 height 42
